Goal: Check status: Check status

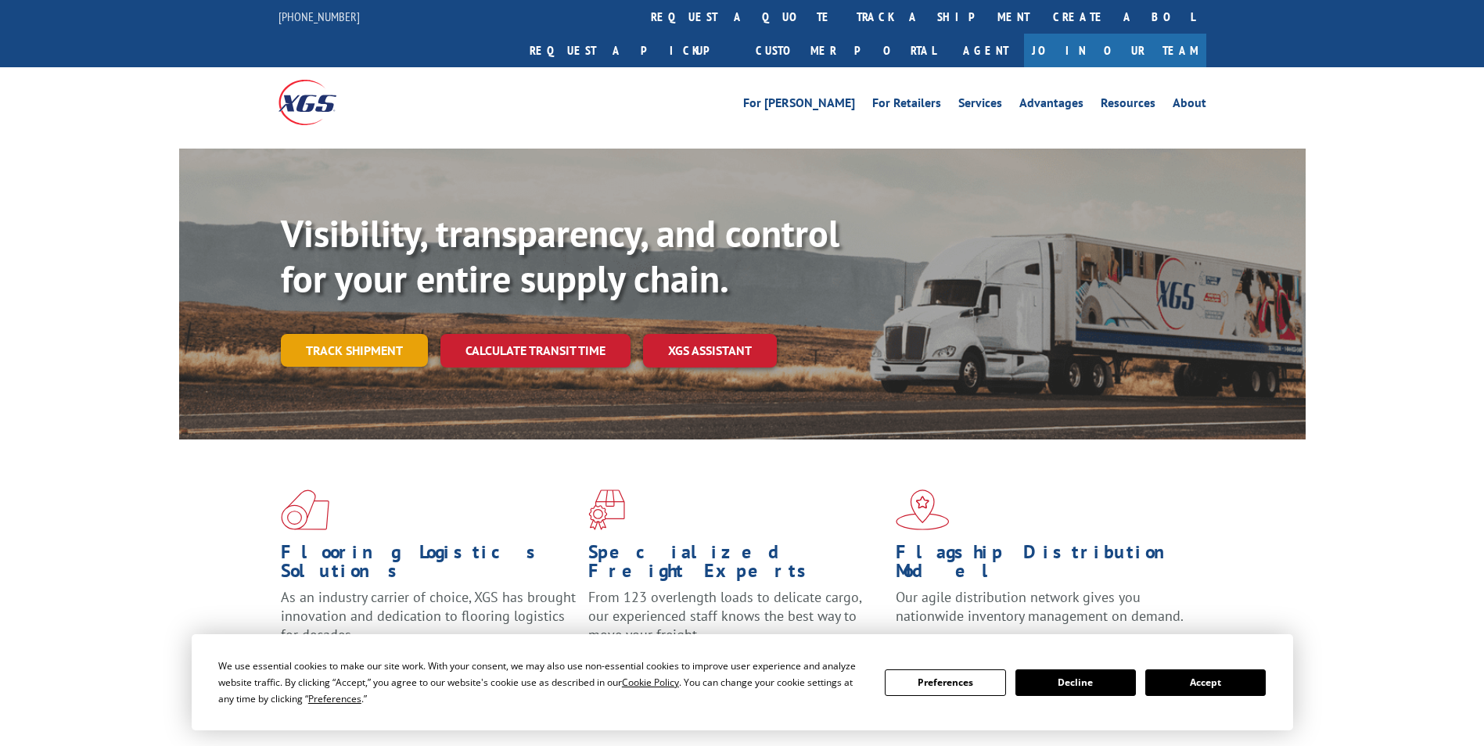
click at [375, 334] on link "Track shipment" at bounding box center [354, 350] width 147 height 33
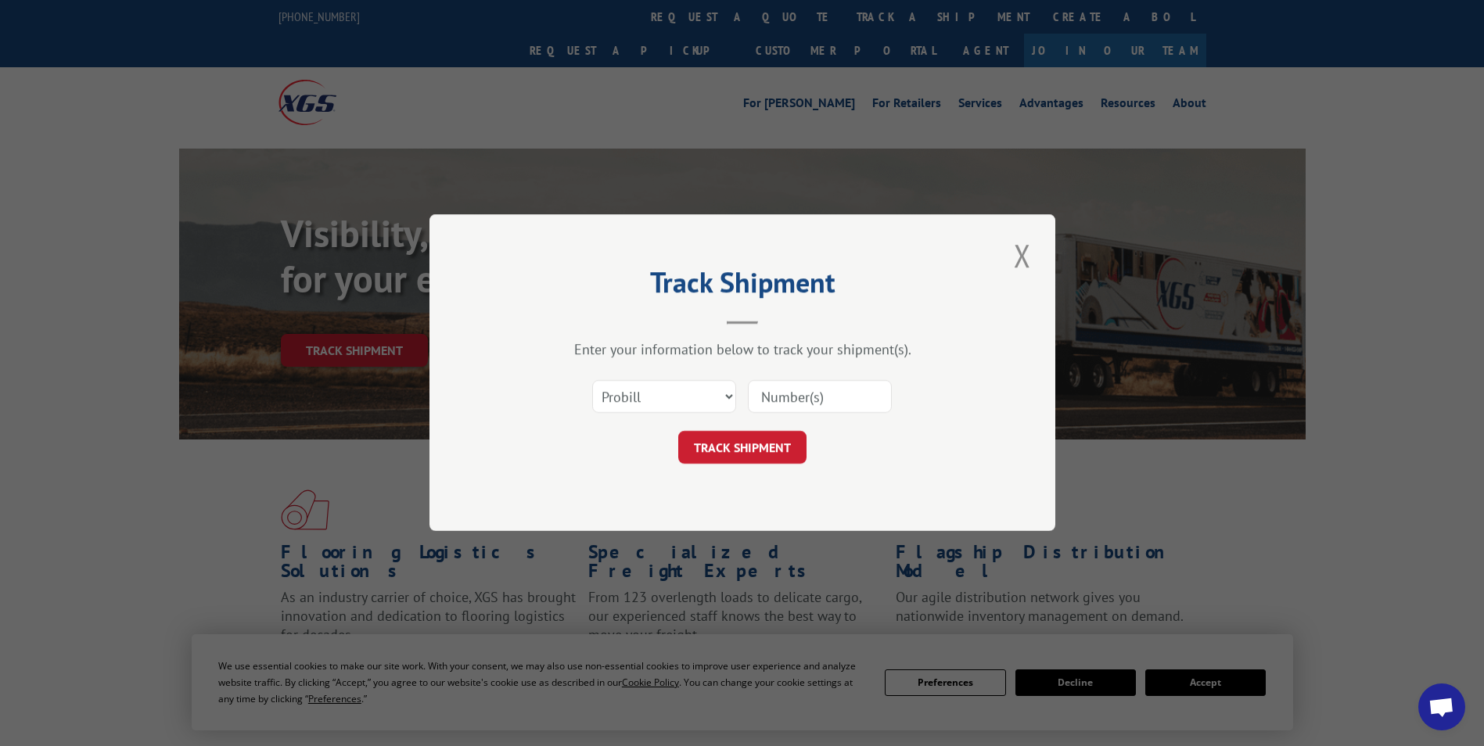
click at [813, 395] on input at bounding box center [820, 397] width 144 height 33
paste input "17462484"
type input "17462484"
click at [748, 445] on button "TRACK SHIPMENT" at bounding box center [742, 448] width 128 height 33
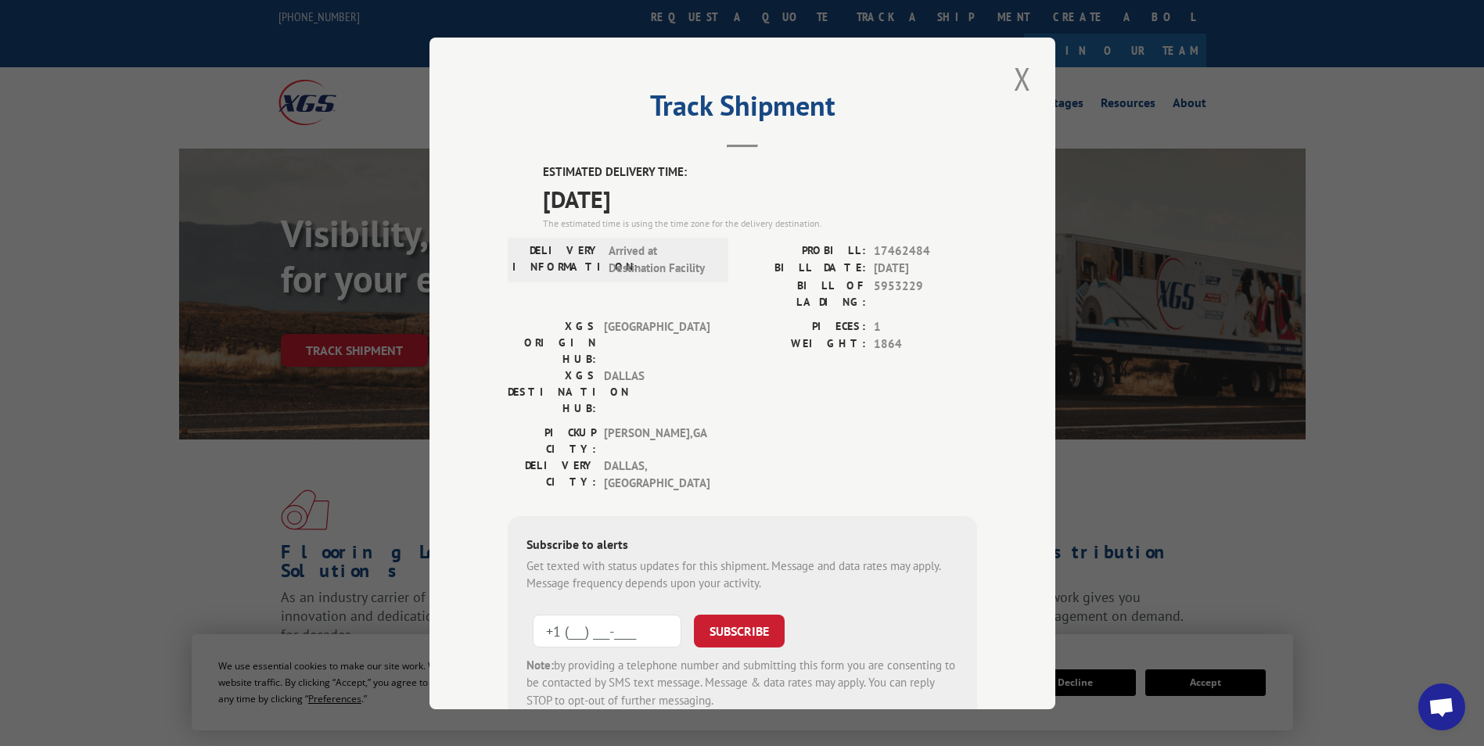
click at [540, 614] on input "+1 (___) ___-____" at bounding box center [607, 630] width 149 height 33
type input "[PHONE_NUMBER]"
click at [743, 614] on button "SUBSCRIBE" at bounding box center [739, 630] width 91 height 33
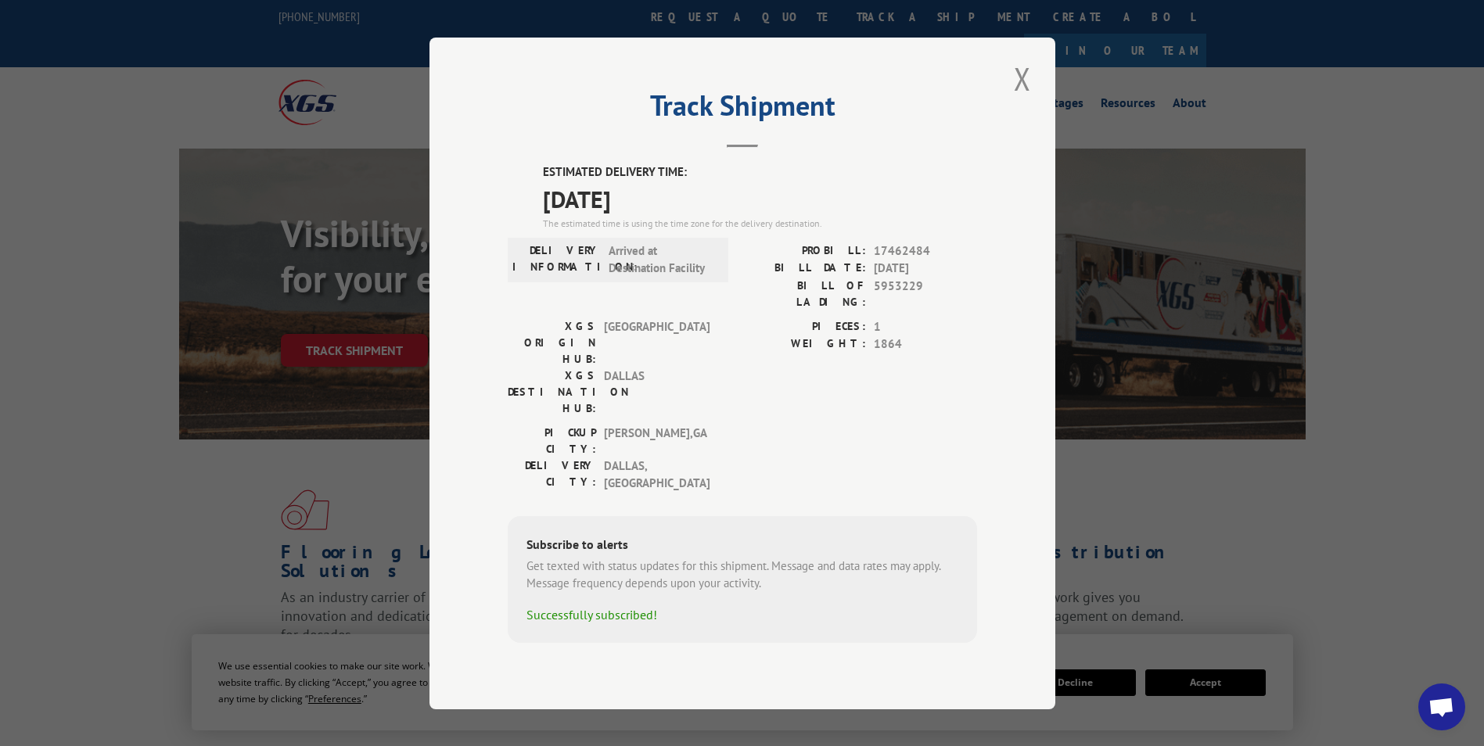
drag, startPoint x: 1017, startPoint y: 101, endPoint x: 1034, endPoint y: 121, distance: 26.6
click at [1018, 100] on button "Close modal" at bounding box center [1022, 78] width 27 height 43
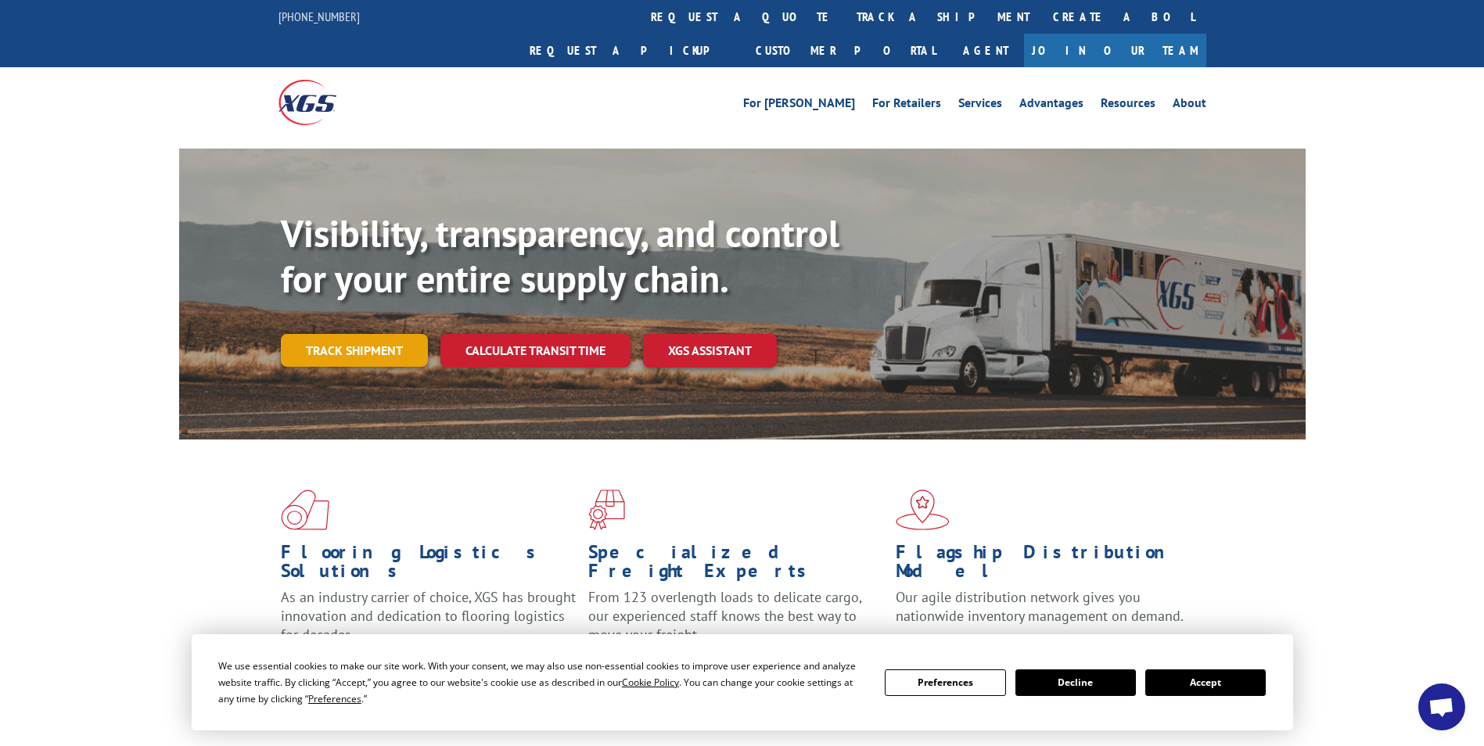
click at [371, 334] on link "Track shipment" at bounding box center [354, 350] width 147 height 33
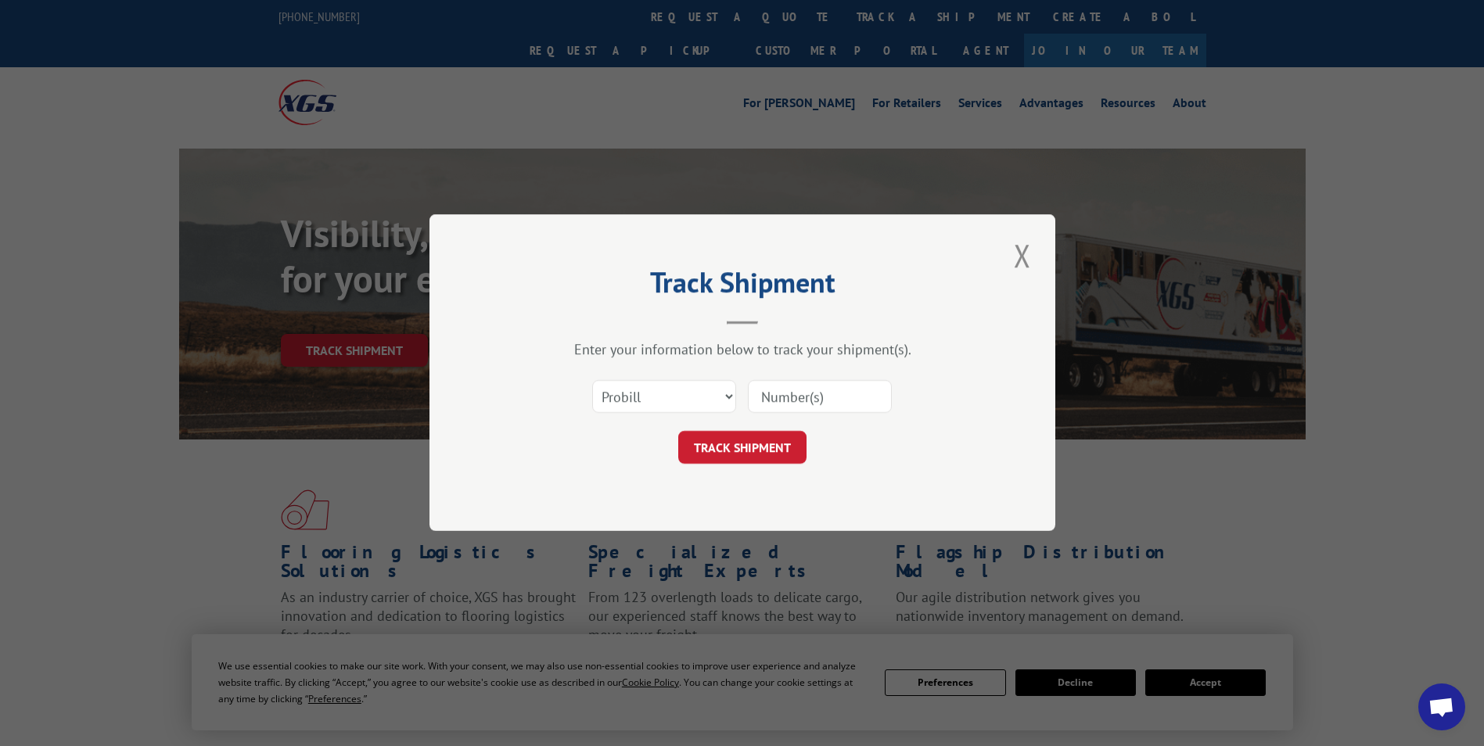
click at [806, 401] on input at bounding box center [820, 397] width 144 height 33
paste input "17224729"
type input "17224729"
click at [738, 447] on button "TRACK SHIPMENT" at bounding box center [742, 448] width 128 height 33
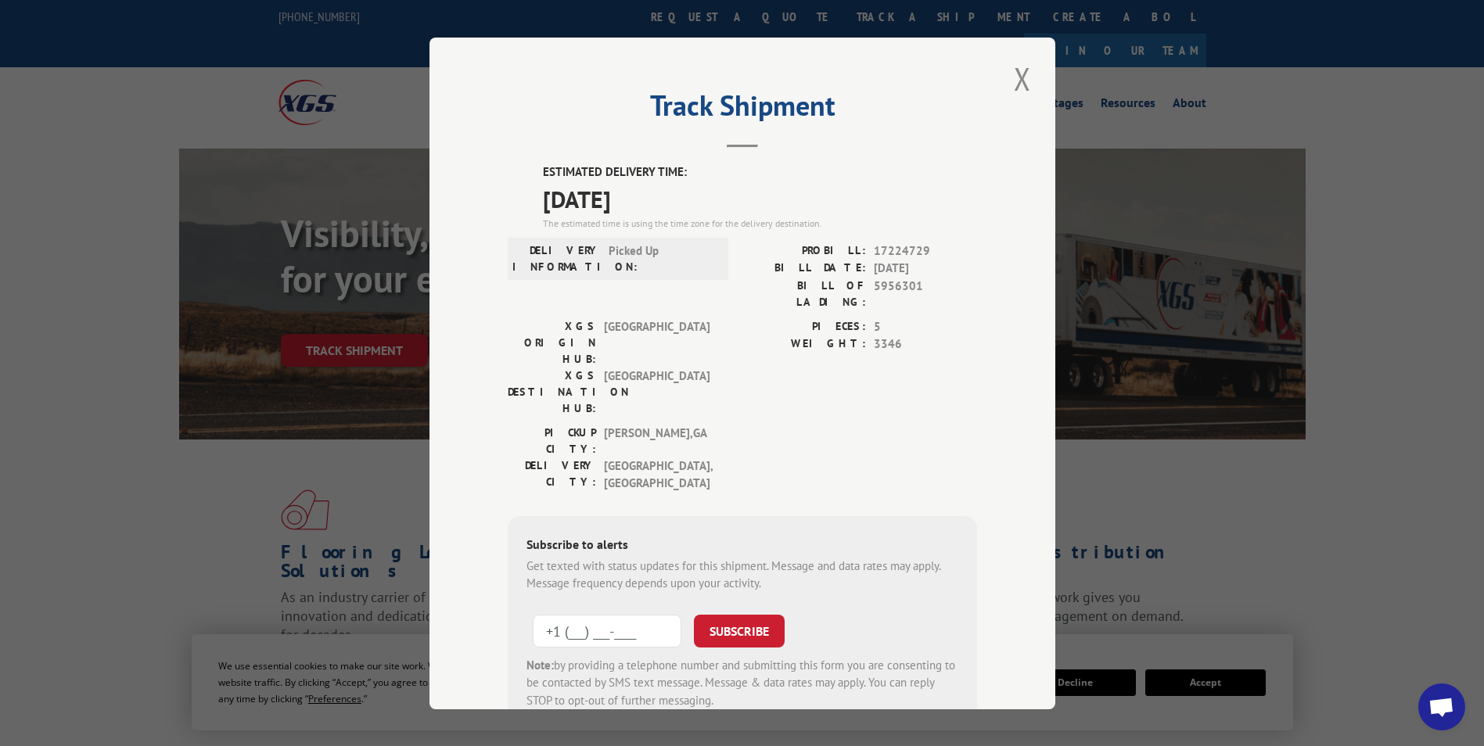
click at [544, 614] on input "+1 (___) ___-____" at bounding box center [607, 630] width 149 height 33
type input "[PHONE_NUMBER]"
click at [728, 614] on button "SUBSCRIBE" at bounding box center [739, 630] width 91 height 33
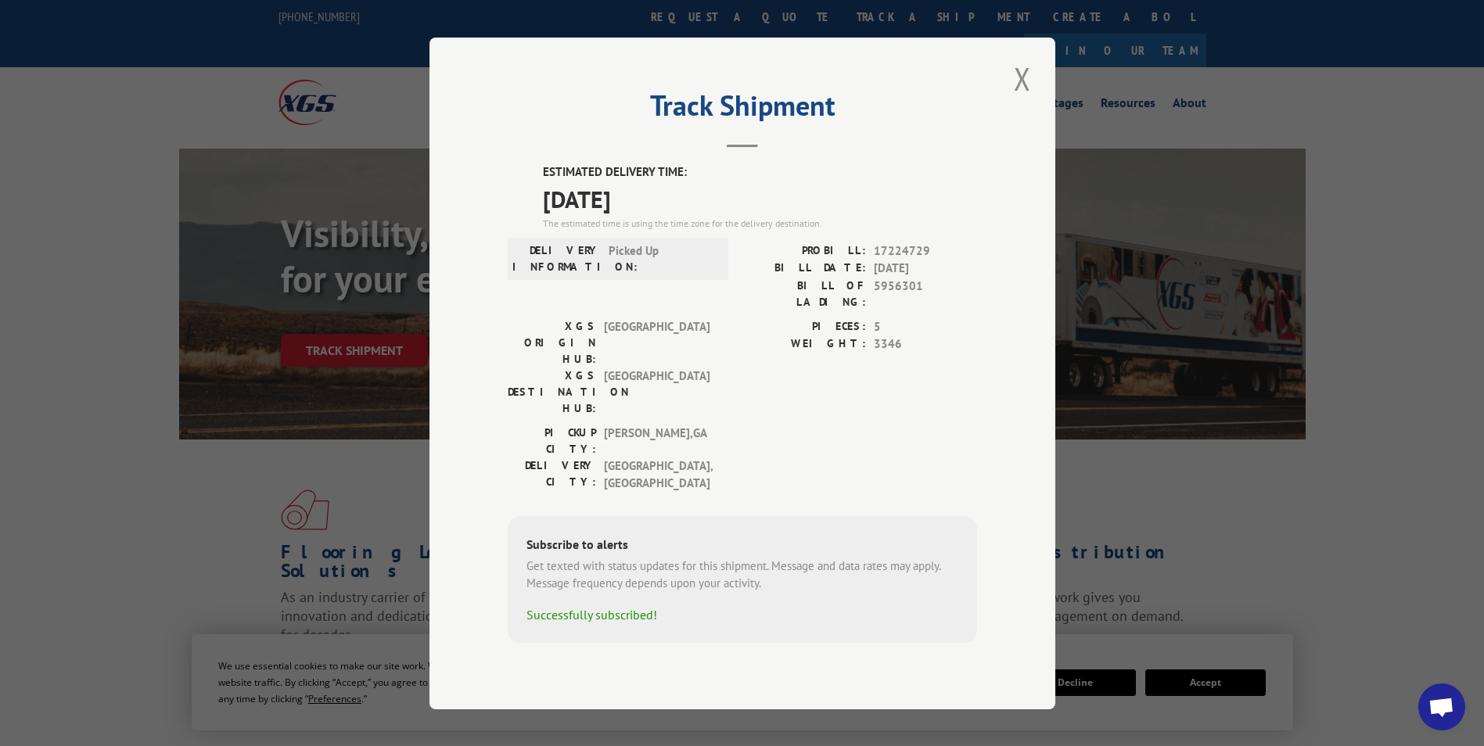
click at [1031, 100] on button "Close modal" at bounding box center [1022, 78] width 27 height 43
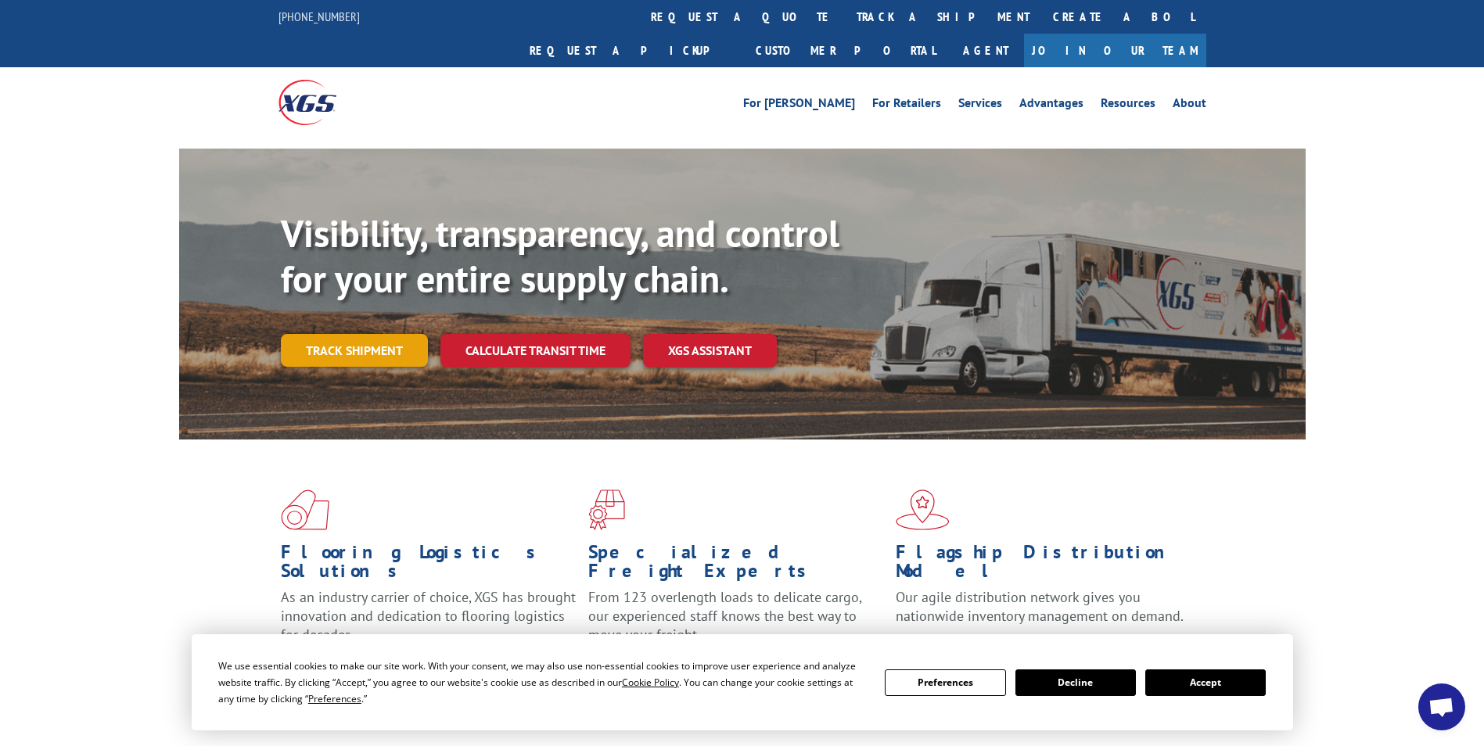
click at [364, 334] on link "Track shipment" at bounding box center [354, 350] width 147 height 33
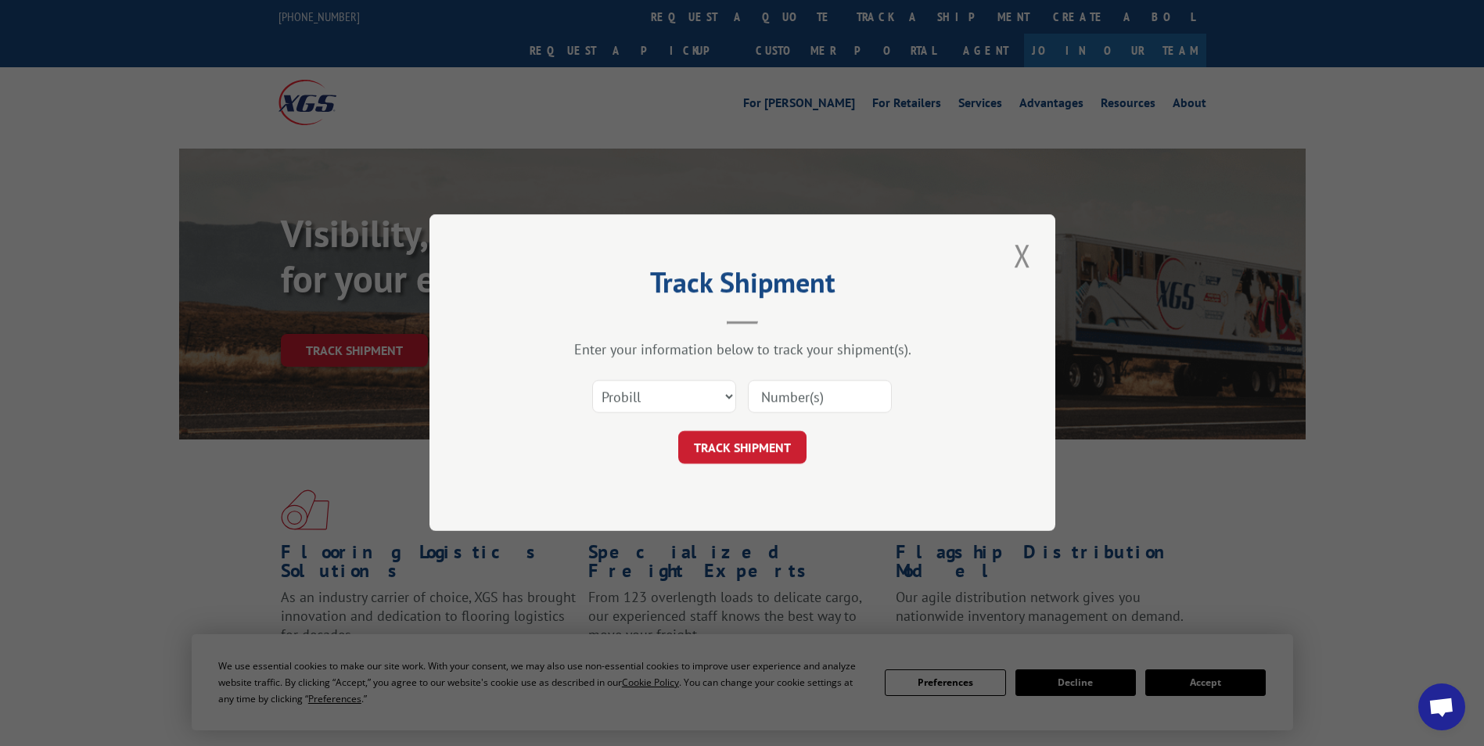
click at [853, 397] on input at bounding box center [820, 397] width 144 height 33
paste input "17461565"
type input "17461565"
click at [740, 447] on button "TRACK SHIPMENT" at bounding box center [742, 448] width 128 height 33
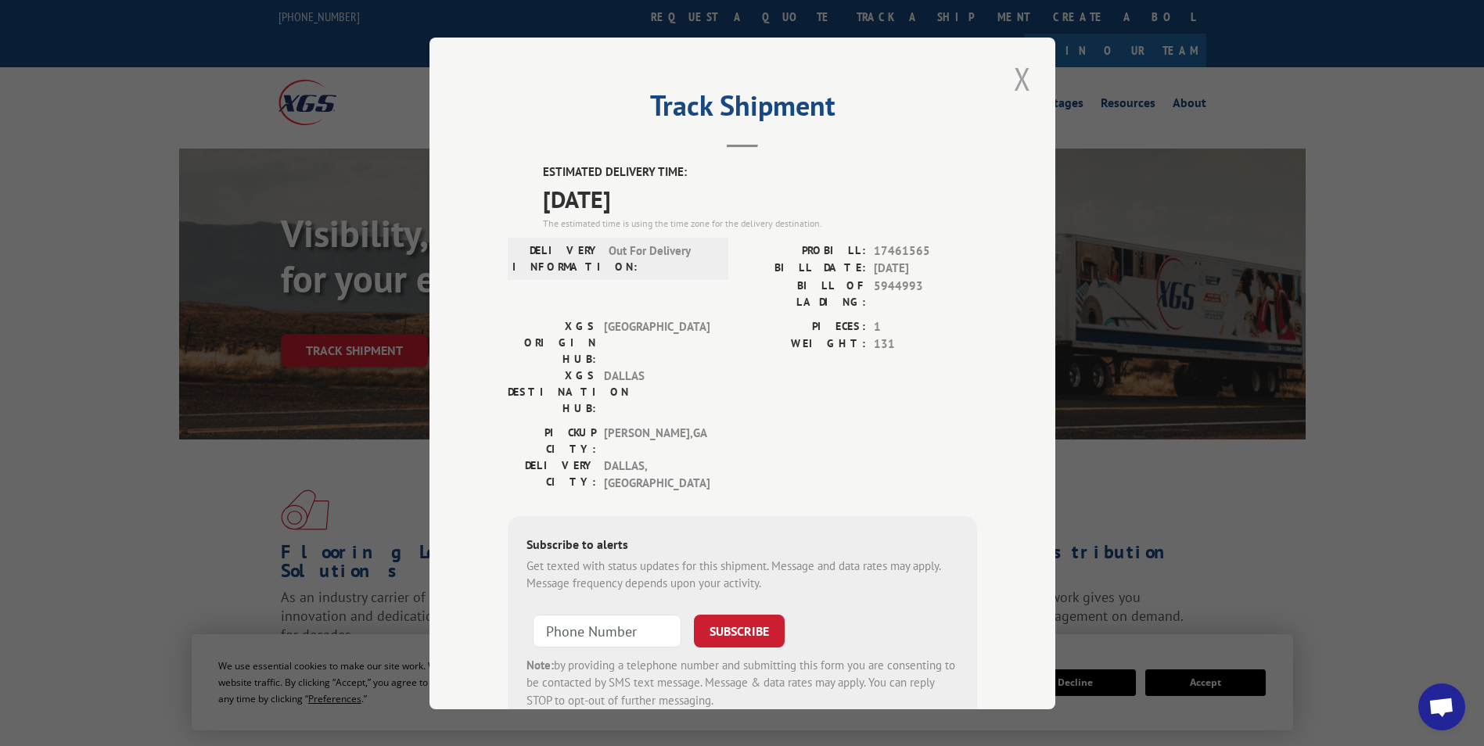
click at [1014, 81] on button "Close modal" at bounding box center [1022, 78] width 27 height 43
